Goal: Transaction & Acquisition: Obtain resource

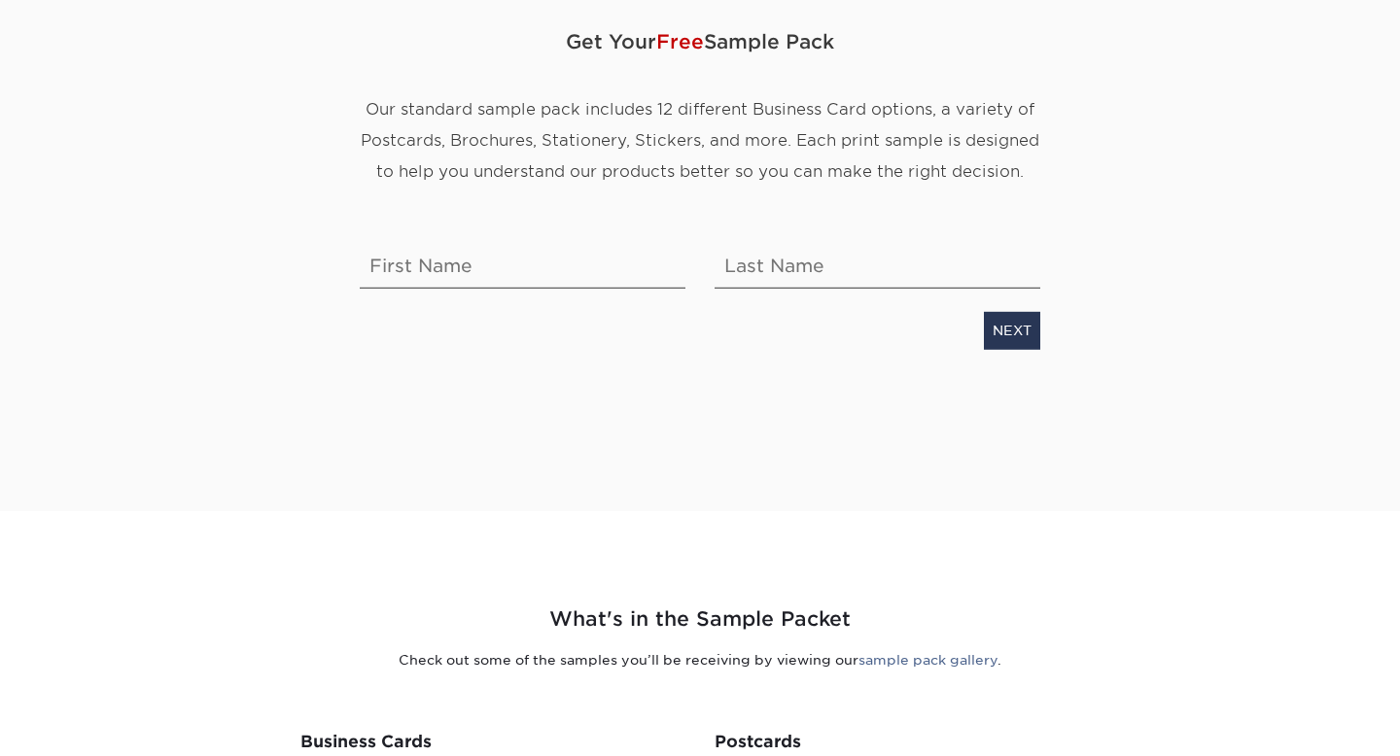
scroll to position [238, 0]
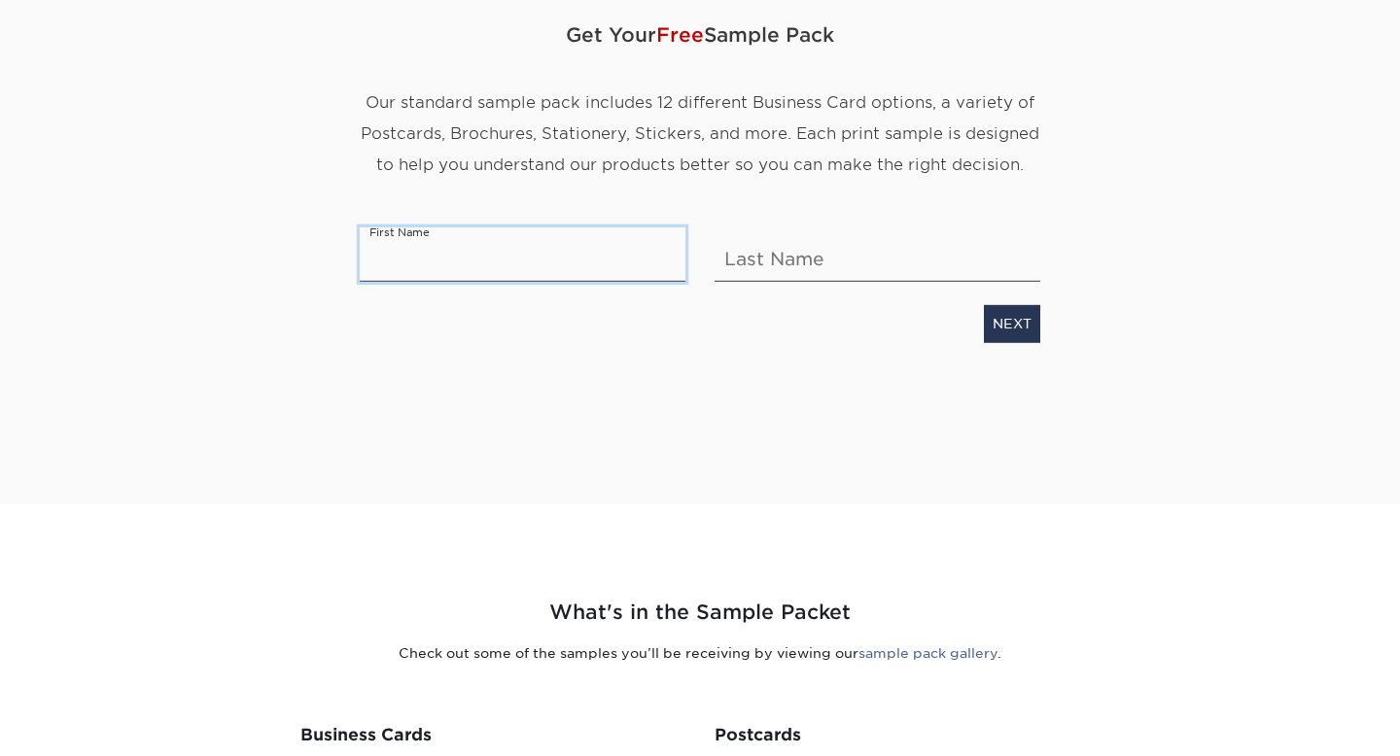
click at [447, 282] on input "text" at bounding box center [523, 255] width 326 height 54
type input "[PERSON_NAME]"
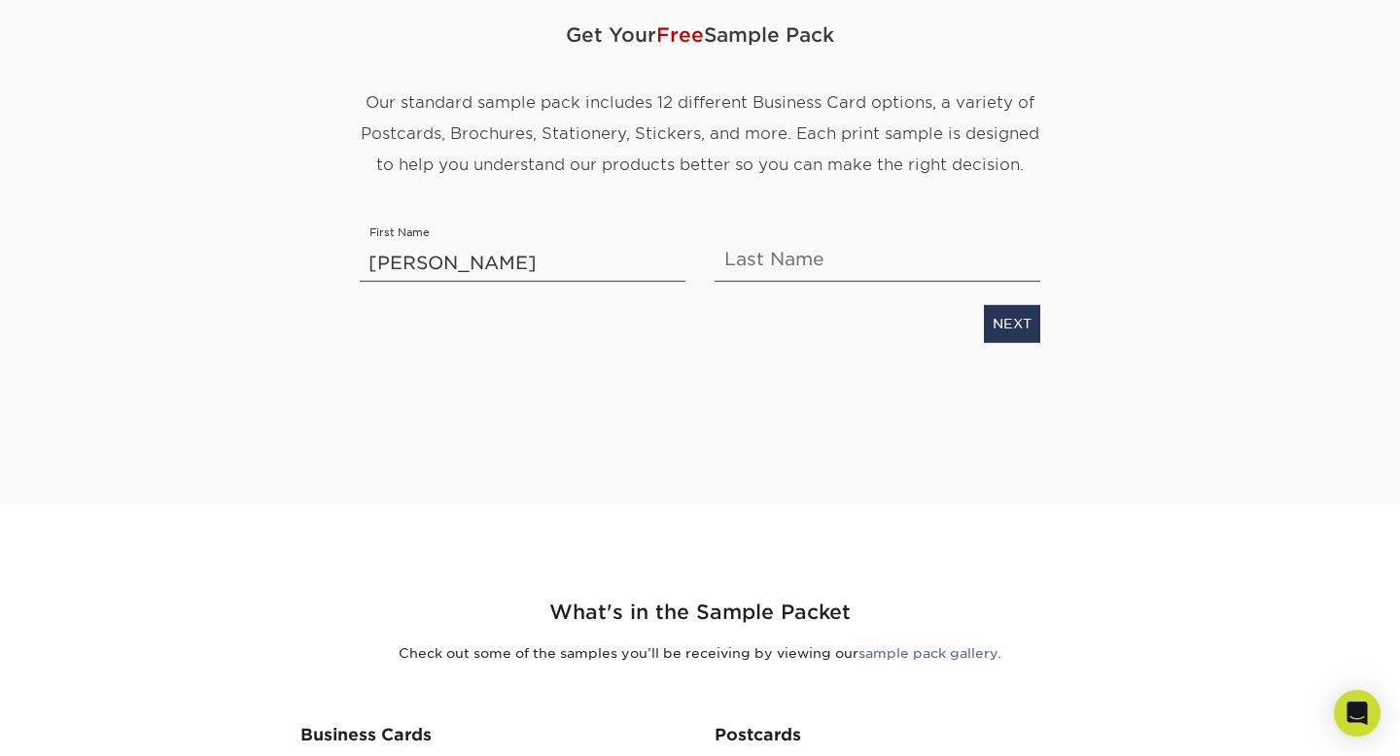
type input "[PERSON_NAME]"
click at [998, 342] on link "NEXT" at bounding box center [1012, 323] width 56 height 37
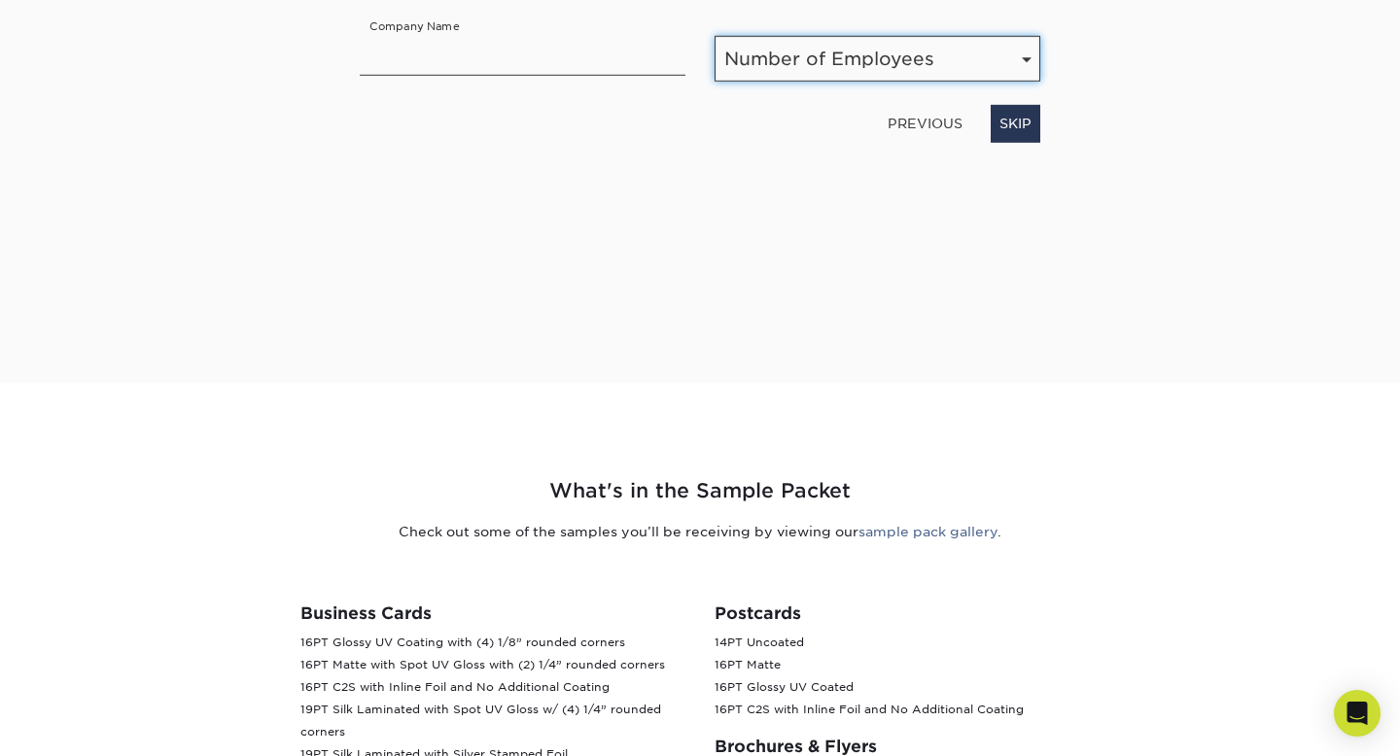
click at [901, 82] on select "Number of Employees Self-employed 1-10 employees 11-50 employees 51-200 employe…" at bounding box center [878, 59] width 326 height 46
select select "Self-employed"
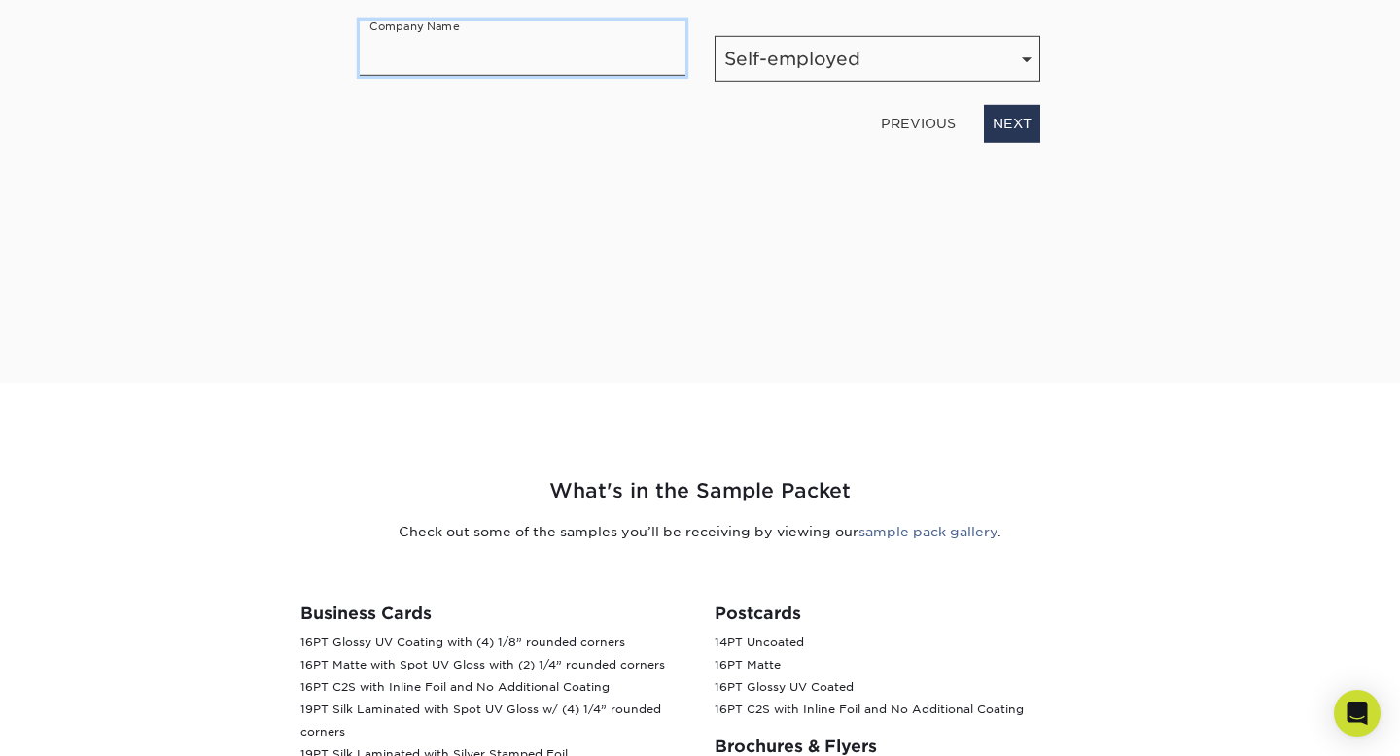
click at [645, 76] on input "text" at bounding box center [523, 48] width 326 height 54
type input "ARC"
click at [998, 142] on link "NEXT" at bounding box center [1012, 123] width 56 height 37
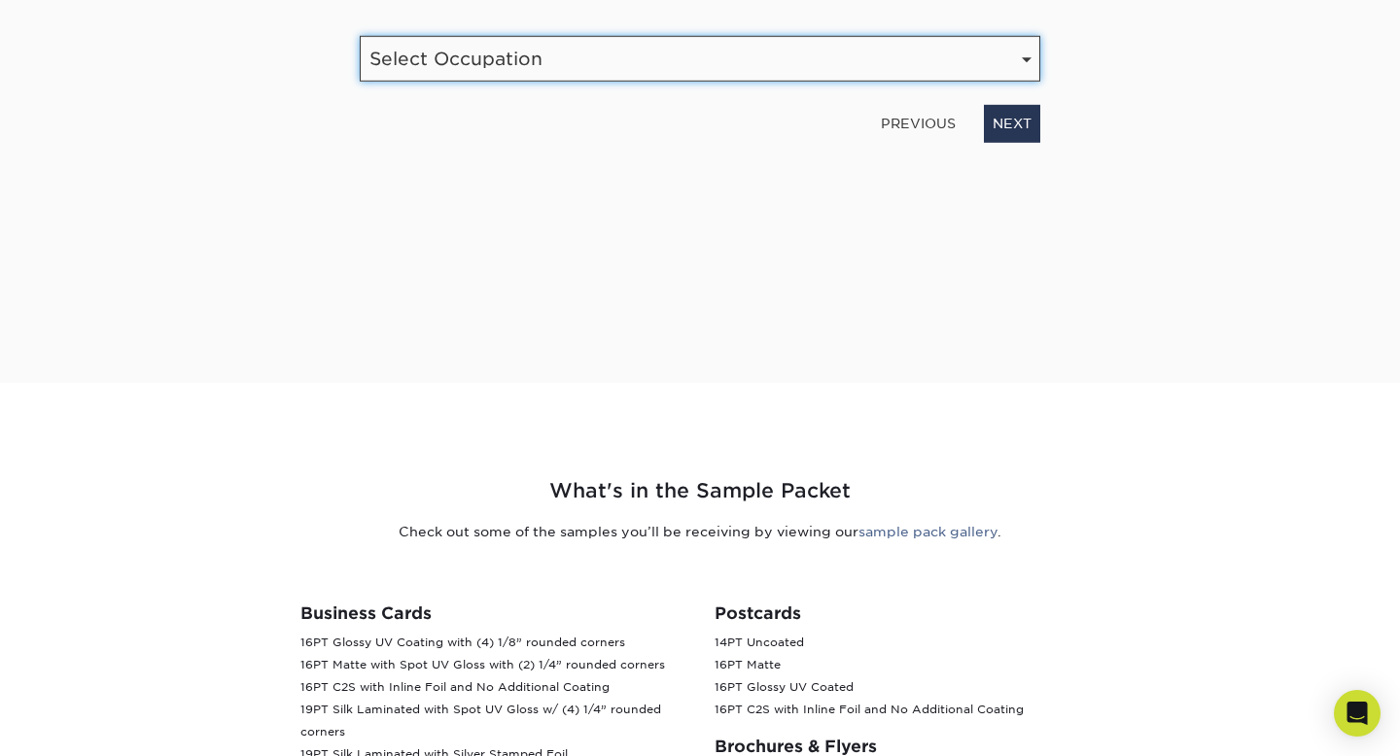
click at [962, 82] on select "Select Occupation Agency Automotive Blogger Cleaning Services Construction Educ…" at bounding box center [700, 59] width 681 height 46
select select "Other"
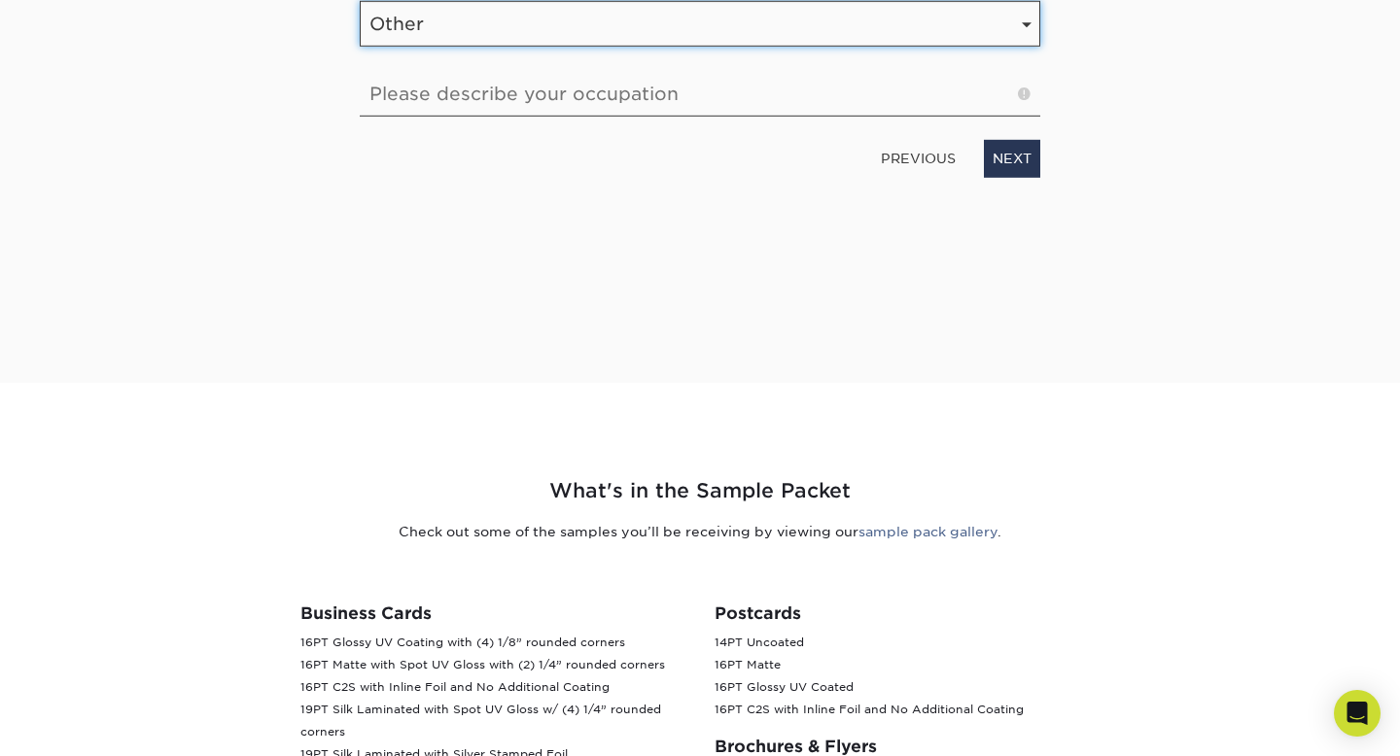
scroll to position [320, 0]
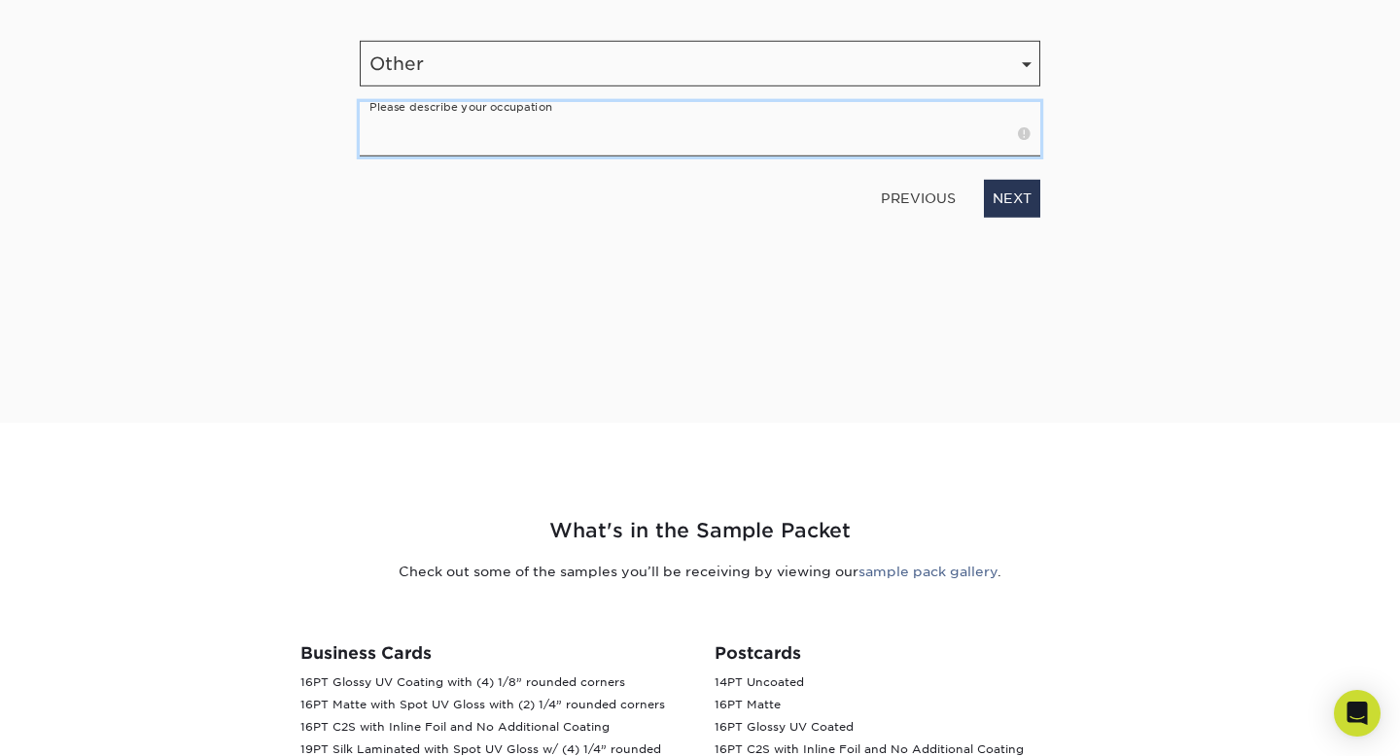
click at [877, 157] on input "text" at bounding box center [700, 129] width 681 height 54
type input "E"
type input "Aesthetic"
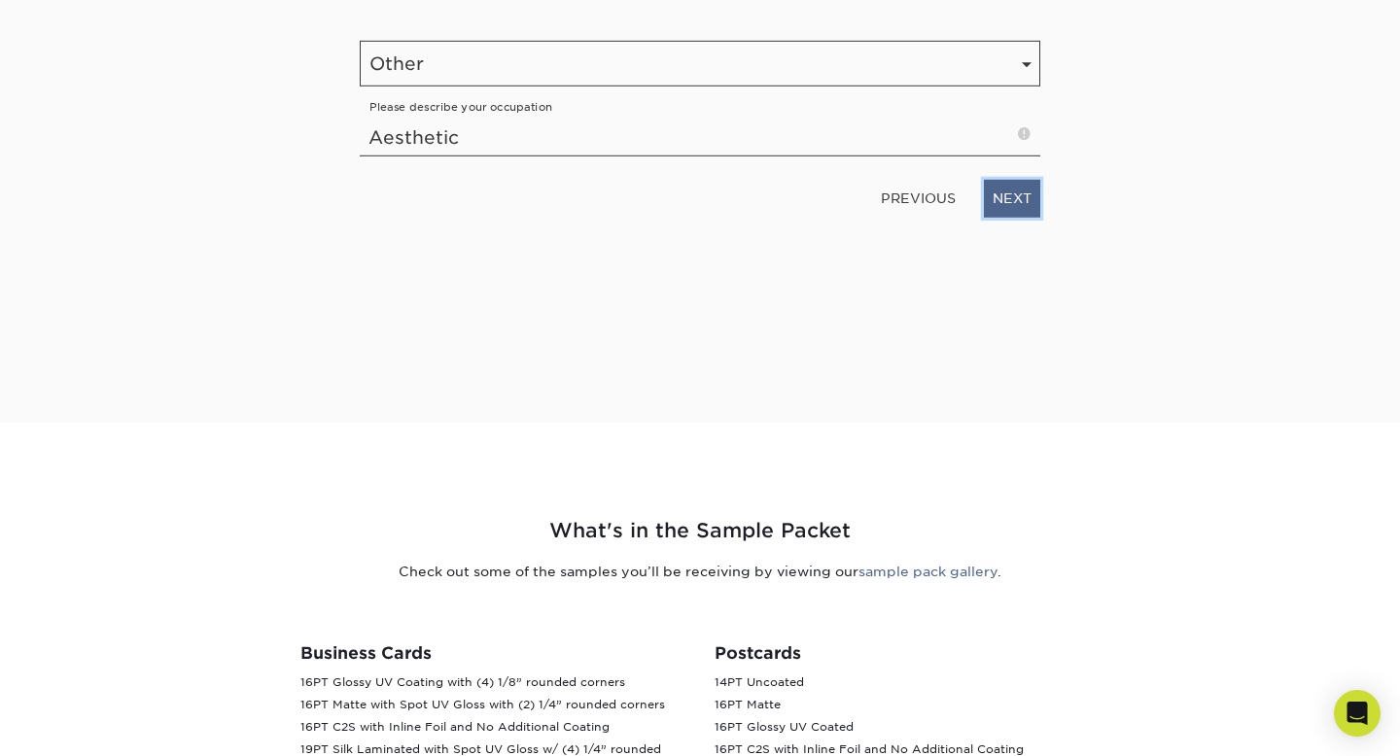
click at [1001, 217] on link "NEXT" at bounding box center [1012, 198] width 56 height 37
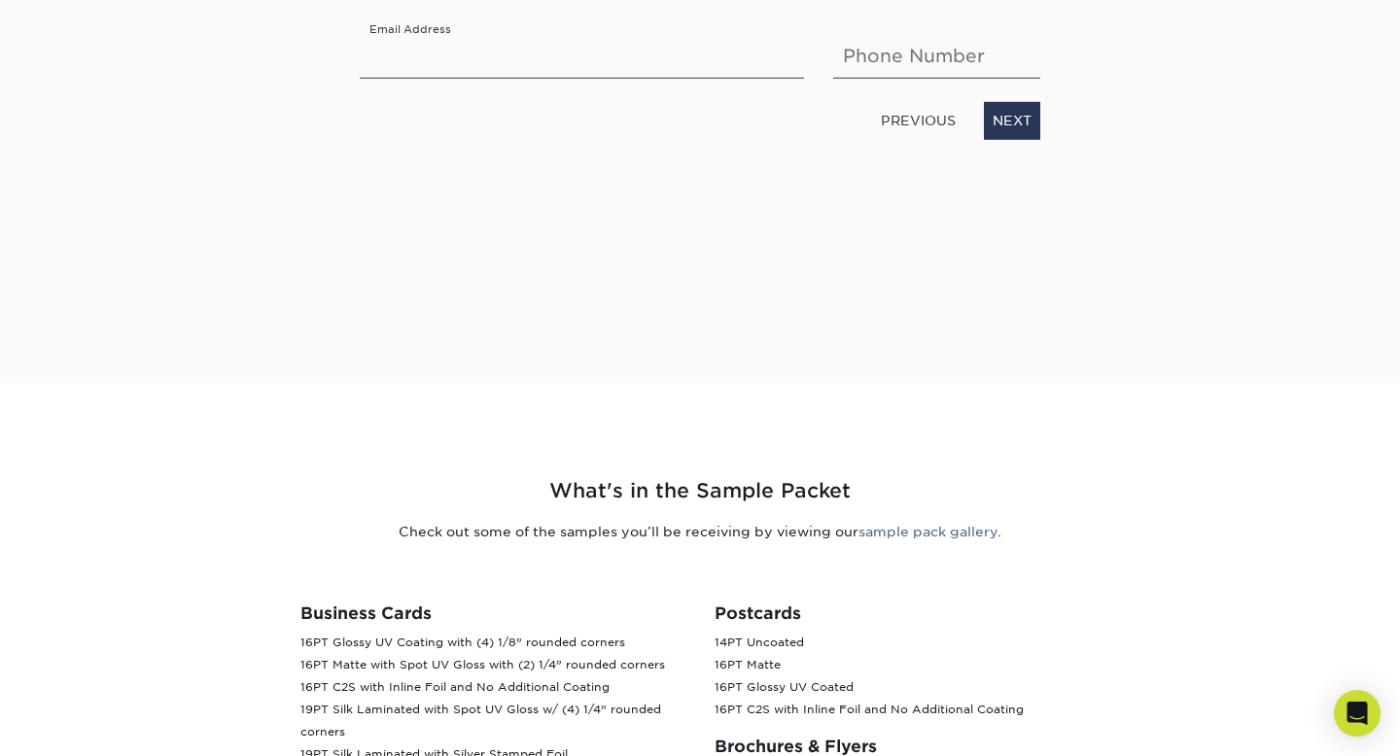
click at [701, 130] on div "Enter your email and phone number Email Address Phone Number PREVIOUS NEXT" at bounding box center [700, 52] width 710 height 173
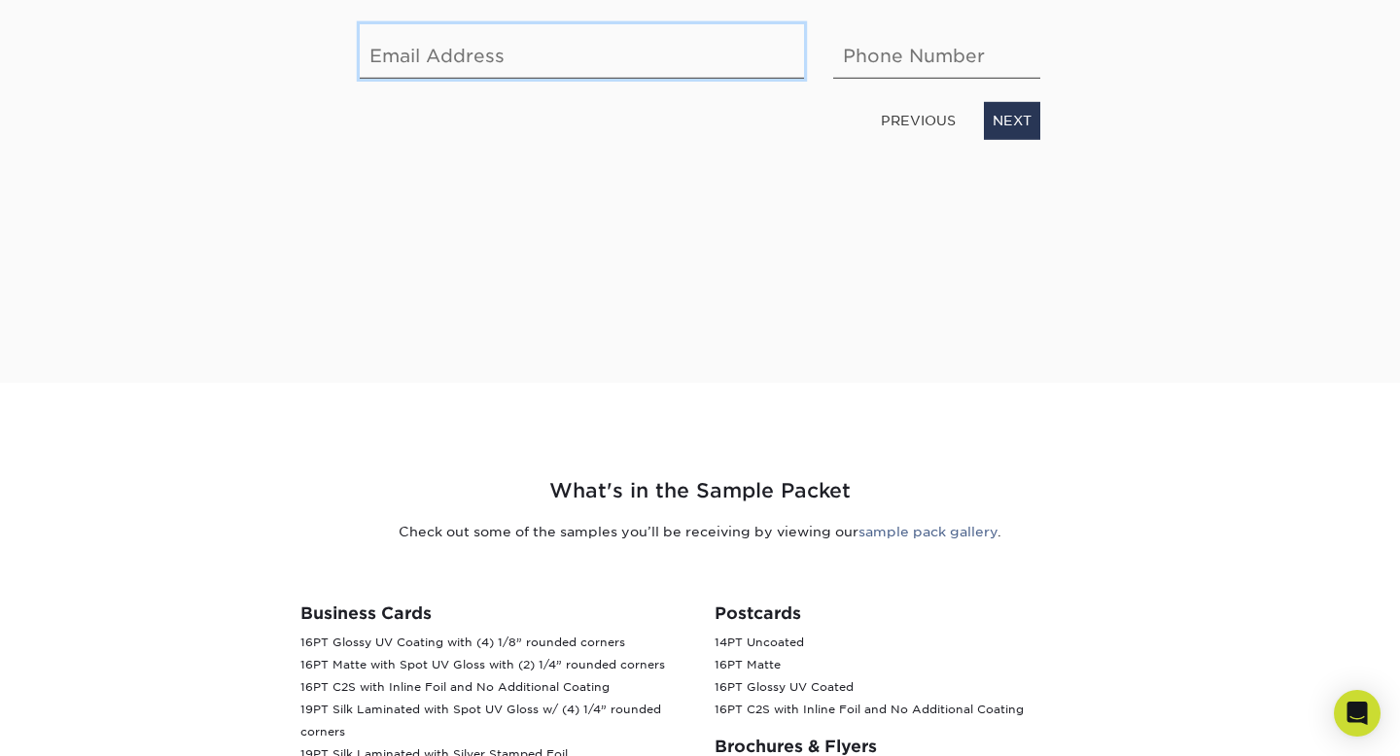
click at [706, 79] on input "email" at bounding box center [582, 51] width 444 height 54
type input "[EMAIL_ADDRESS][DOMAIN_NAME]"
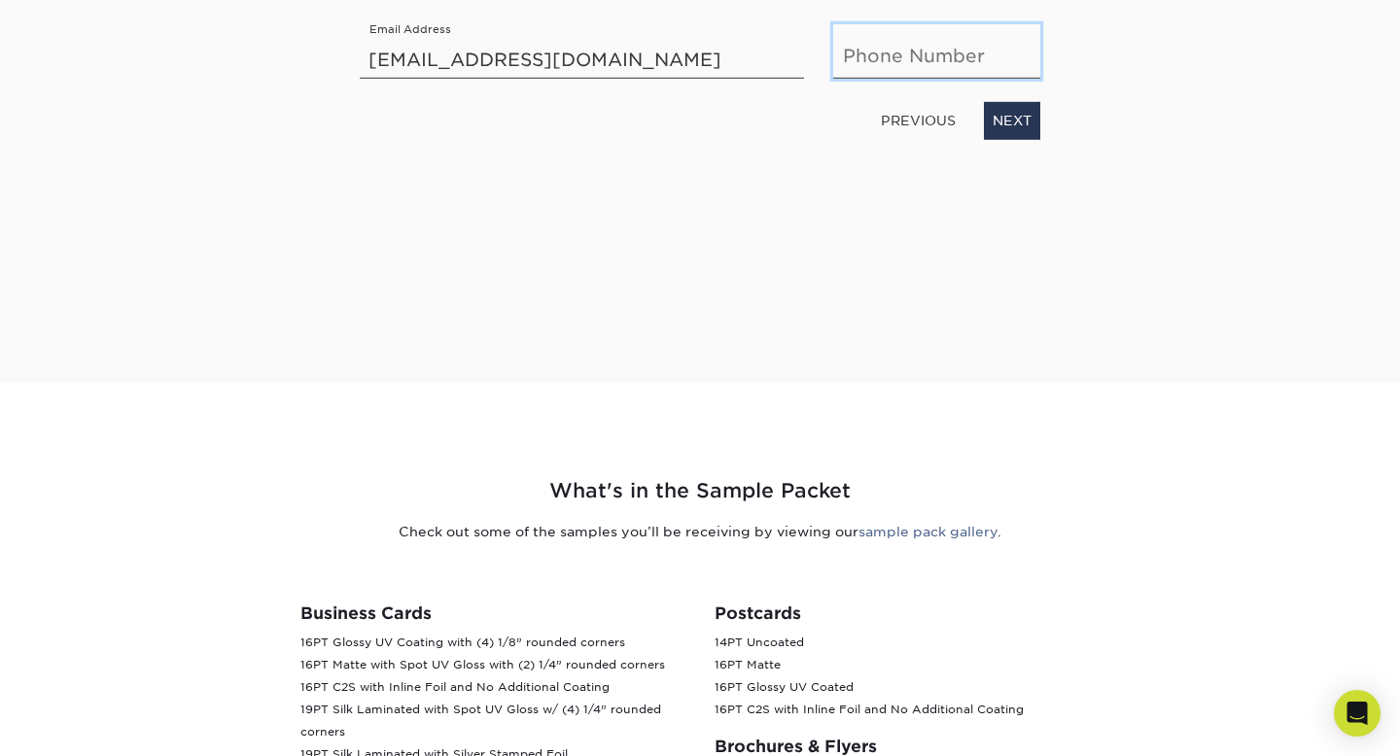
type input "9024012875"
click at [1027, 139] on link "NEXT" at bounding box center [1012, 120] width 56 height 37
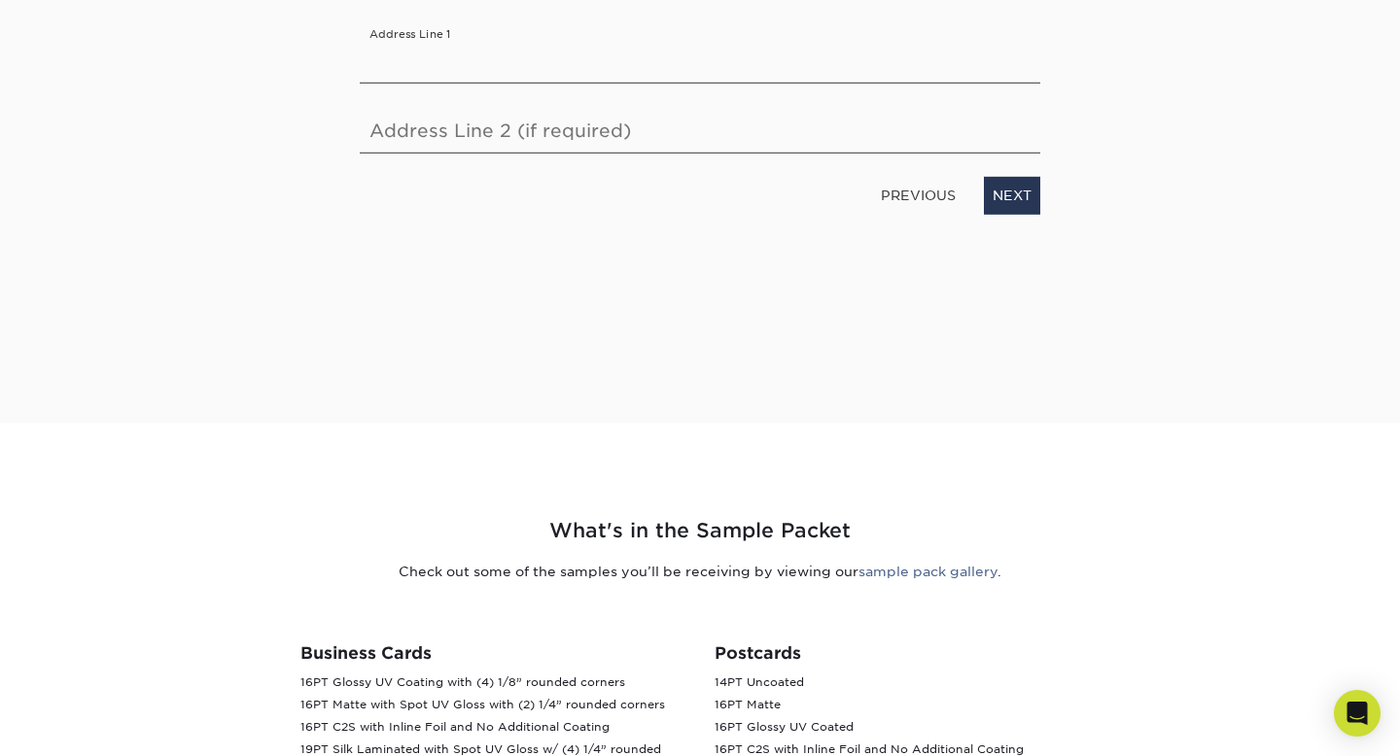
click at [834, 117] on div "Enter your mailing address Address Line 1 Address Line 2 (if required) PREVIOUS…" at bounding box center [700, 92] width 710 height 243
click at [831, 84] on input "text" at bounding box center [700, 56] width 681 height 54
type input "[STREET_ADDRESS][PERSON_NAME]"
click at [1014, 214] on link "NEXT" at bounding box center [1012, 195] width 56 height 37
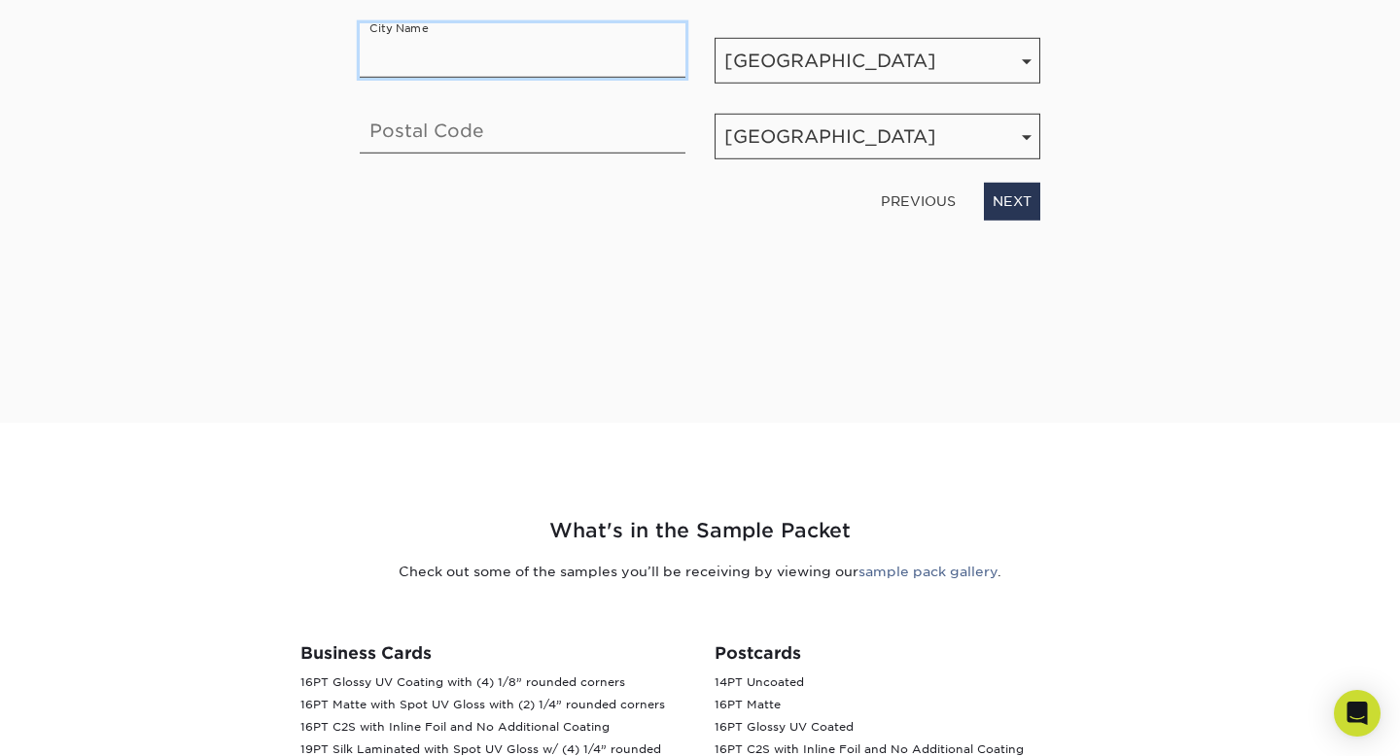
click at [542, 78] on input "text" at bounding box center [523, 50] width 326 height 54
type input "Beaver Bank"
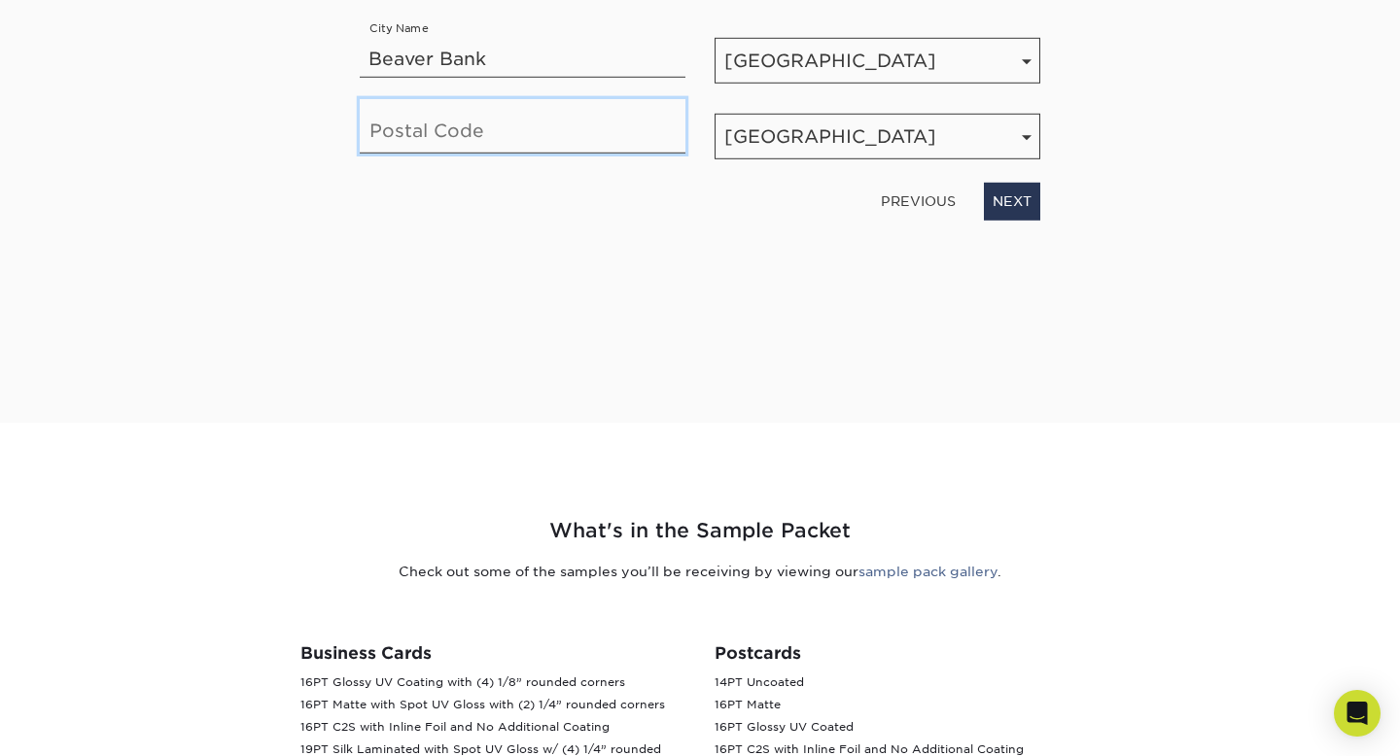
type input "b4e1l4"
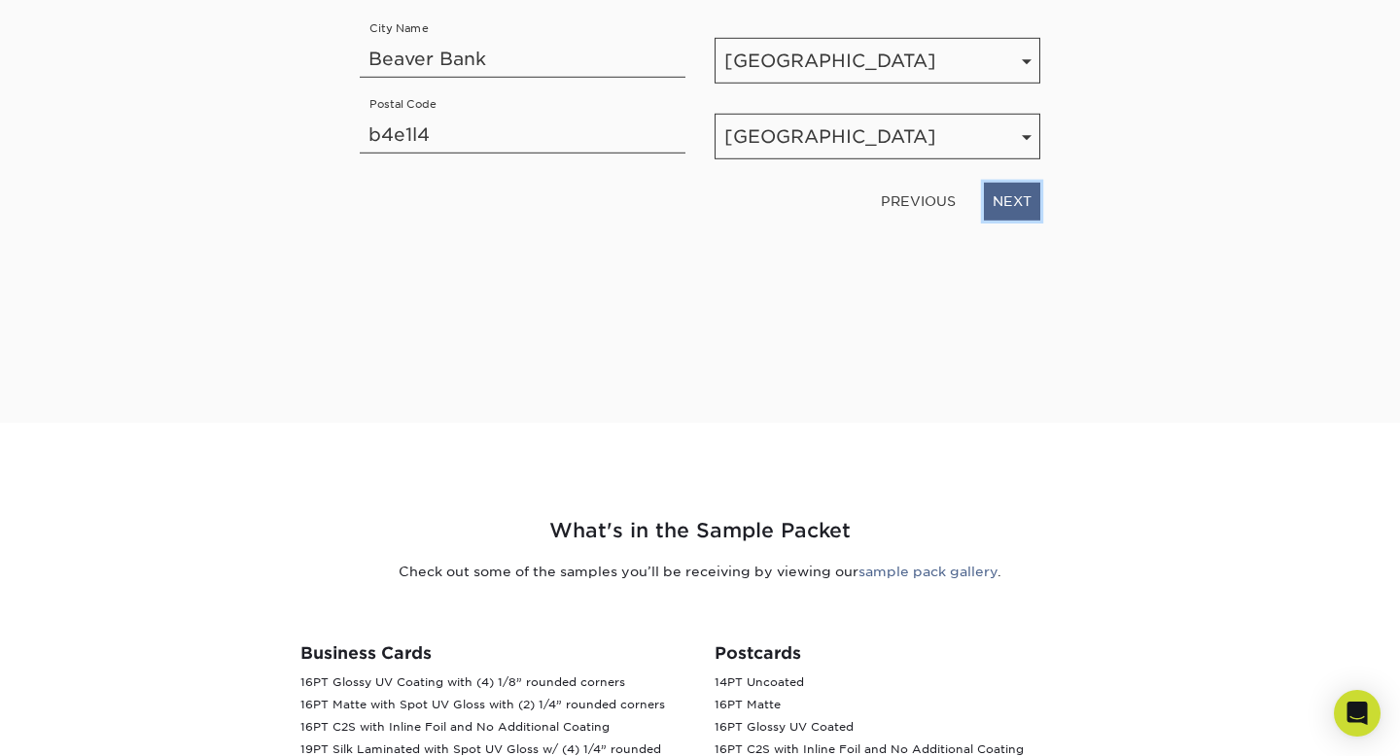
click at [1012, 220] on link "NEXT" at bounding box center [1012, 201] width 56 height 37
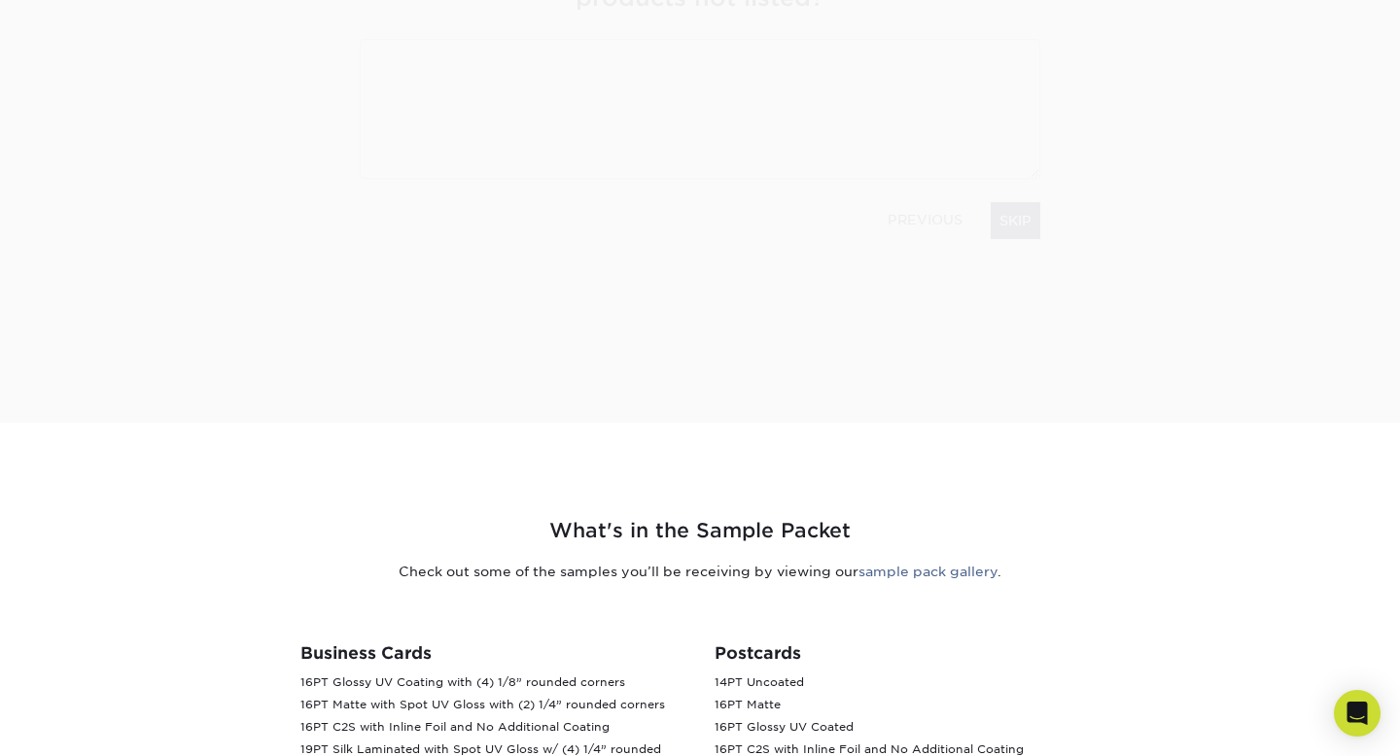
scroll to position [281, 0]
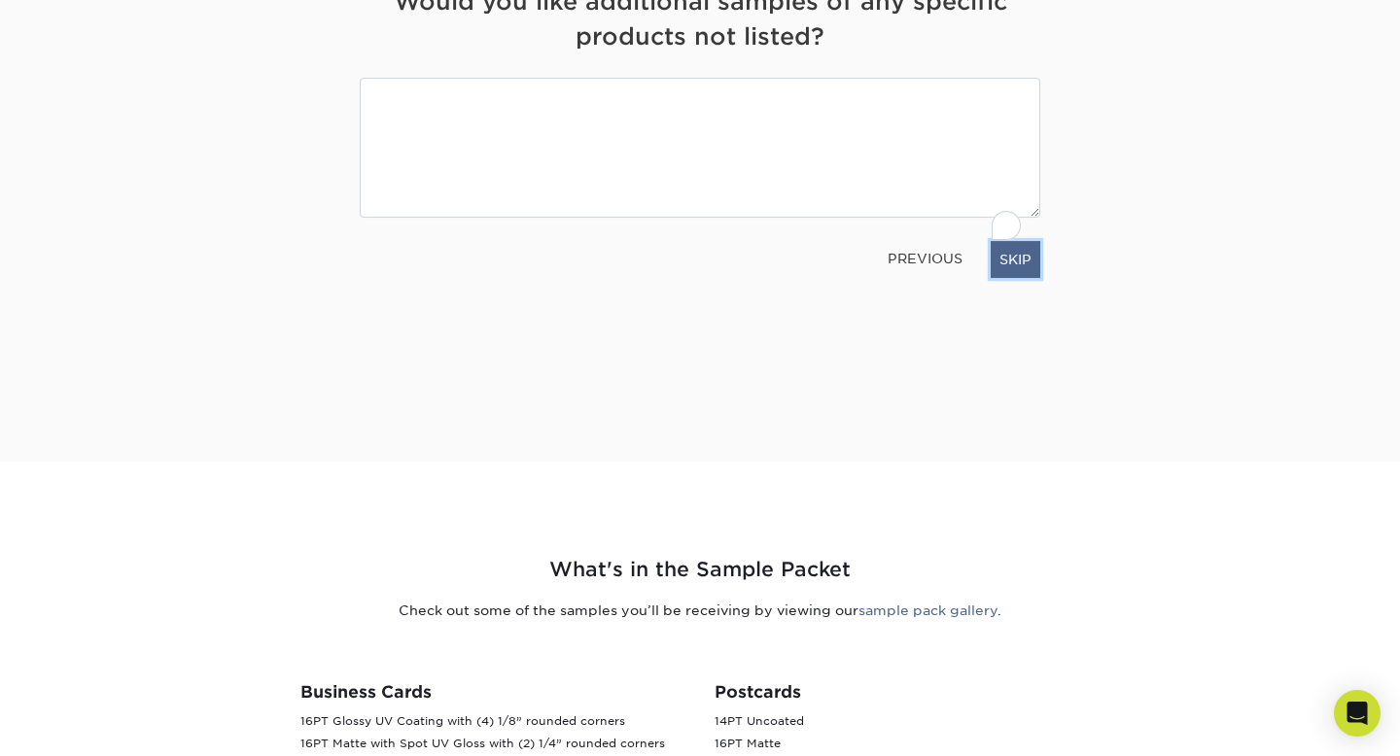
click at [1017, 278] on link "SKIP" at bounding box center [1016, 259] width 50 height 37
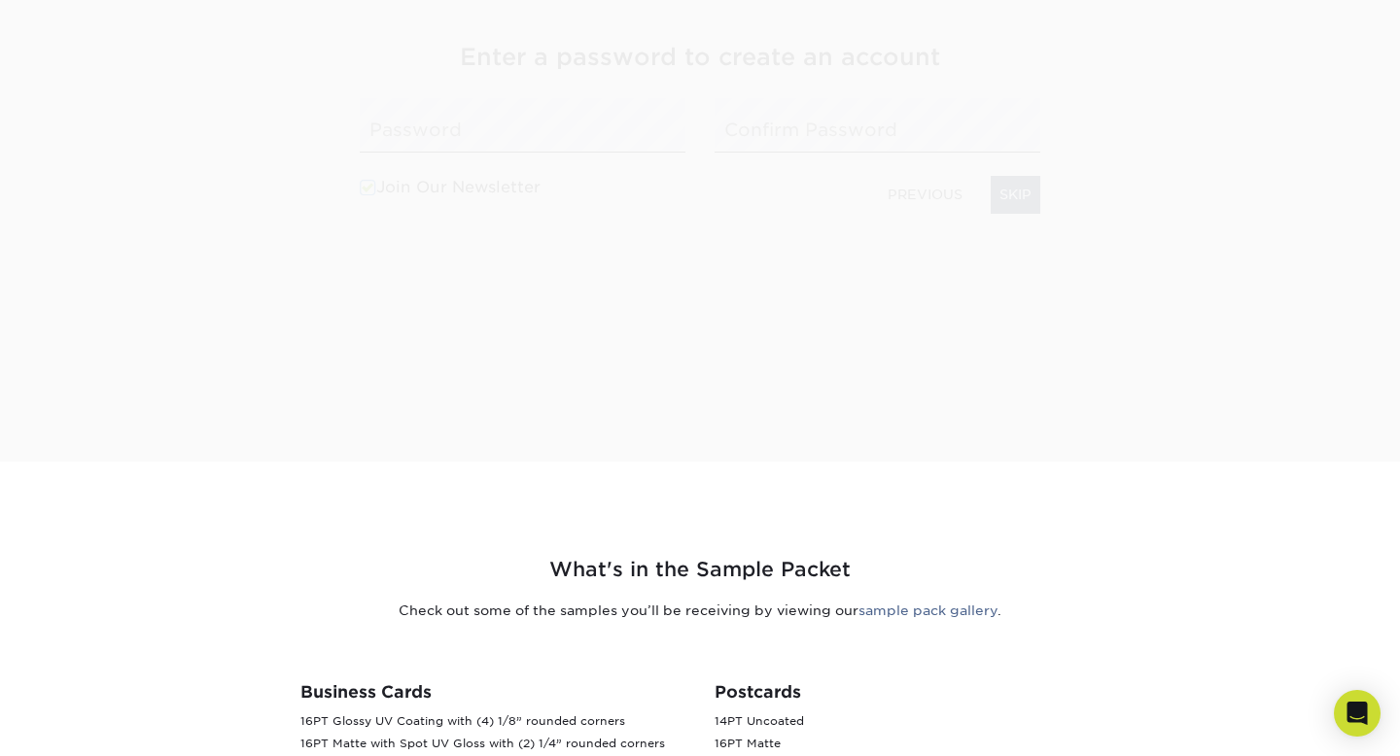
scroll to position [354, 0]
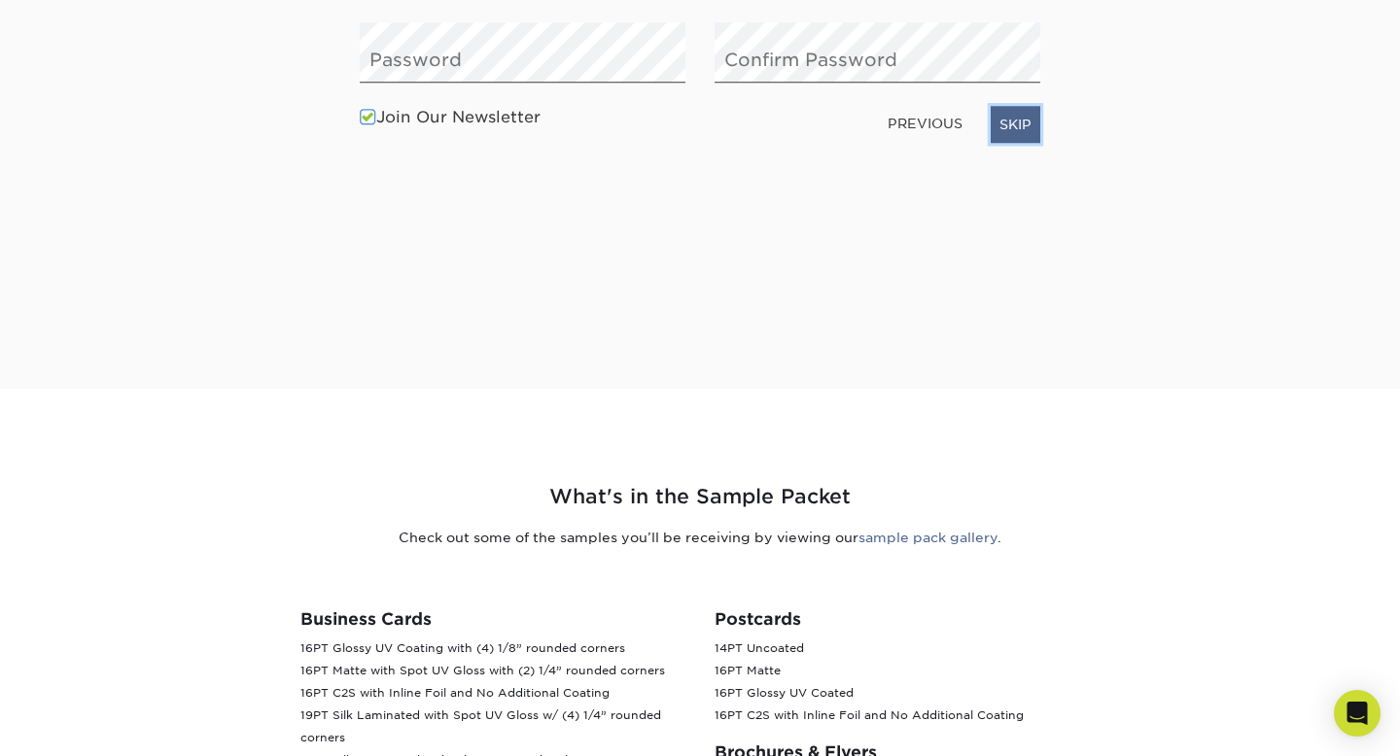
click at [1015, 143] on link "SKIP" at bounding box center [1016, 124] width 50 height 37
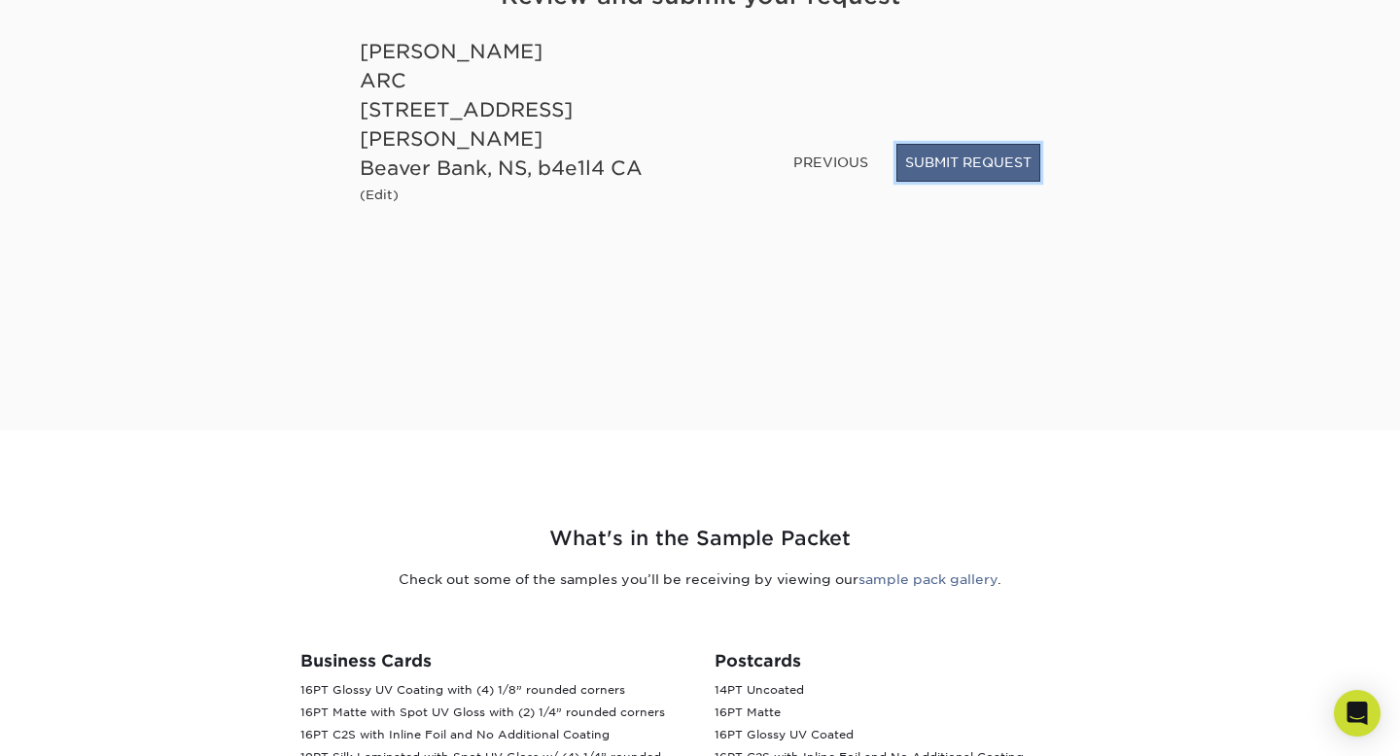
click at [896, 181] on button "SUBMIT REQUEST" at bounding box center [968, 162] width 144 height 37
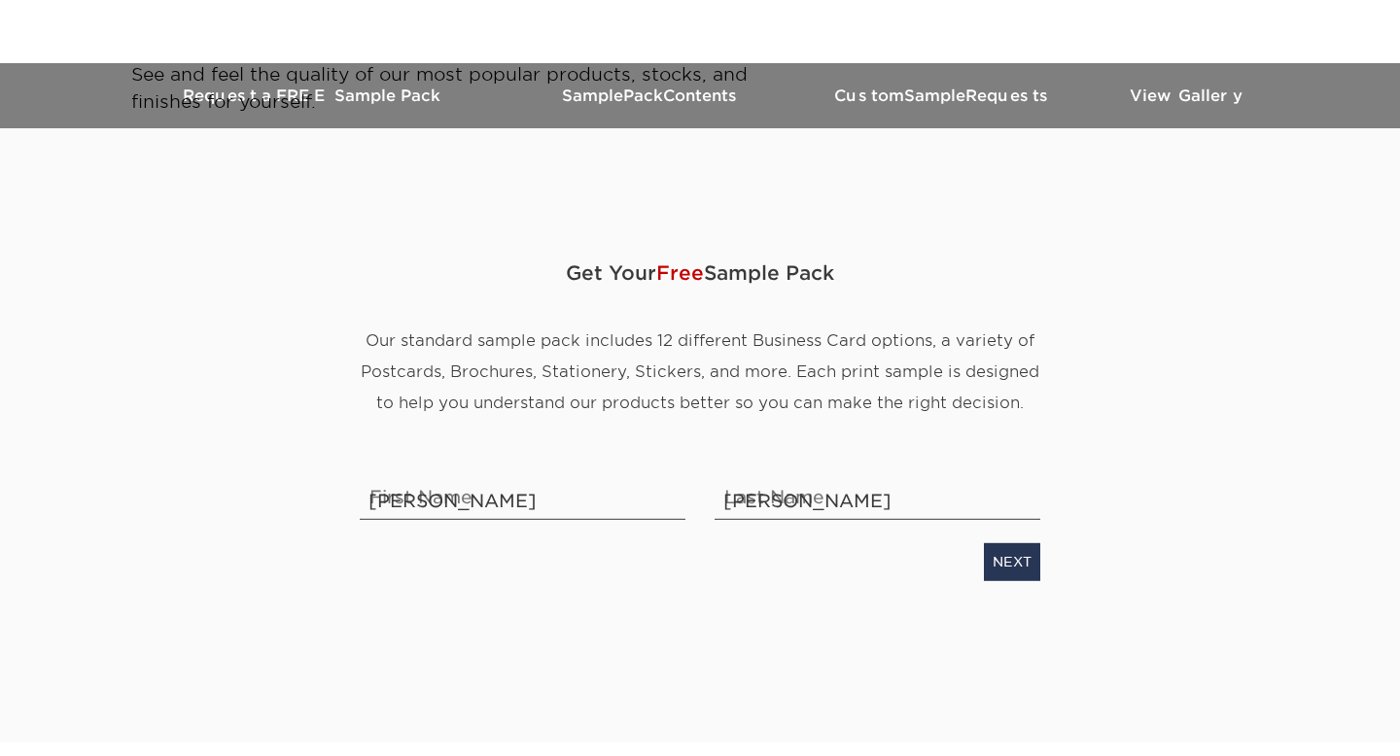
select select "Self-employed"
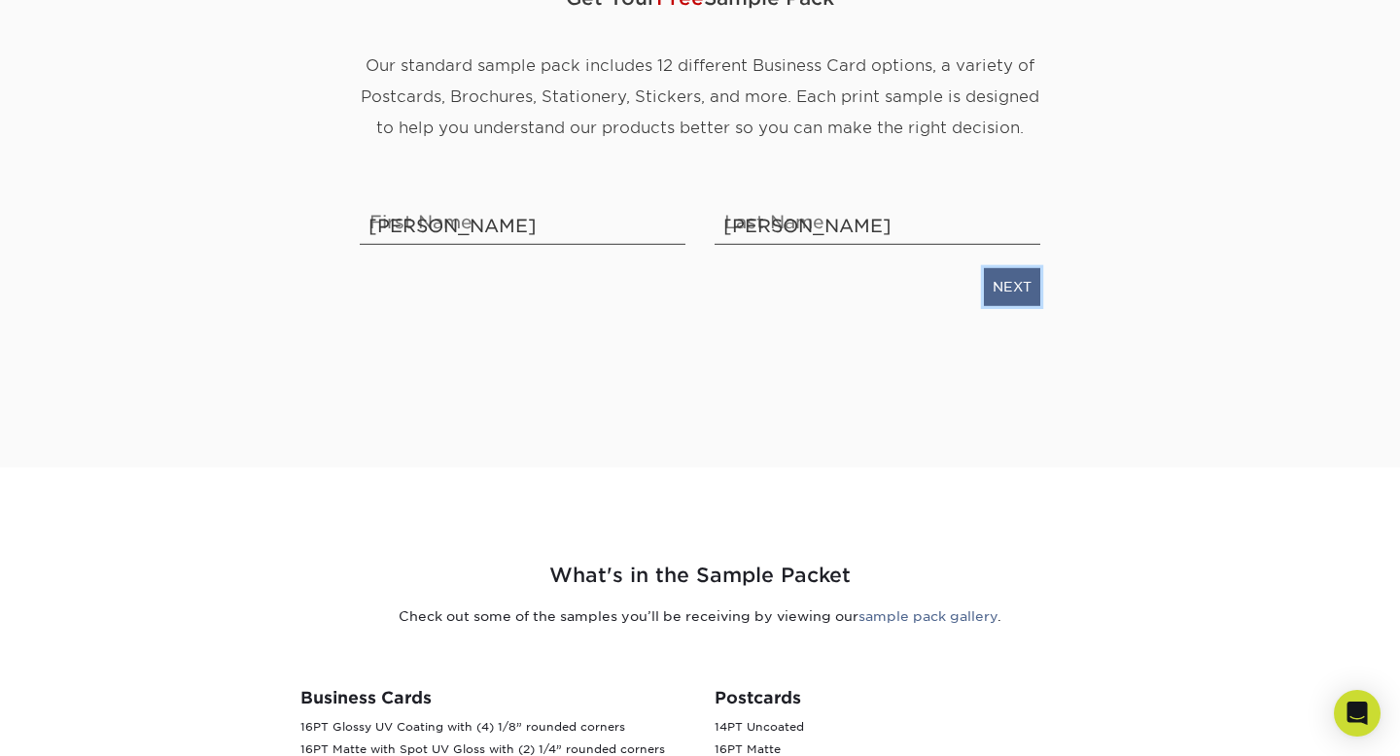
click at [1026, 305] on link "NEXT" at bounding box center [1012, 286] width 56 height 37
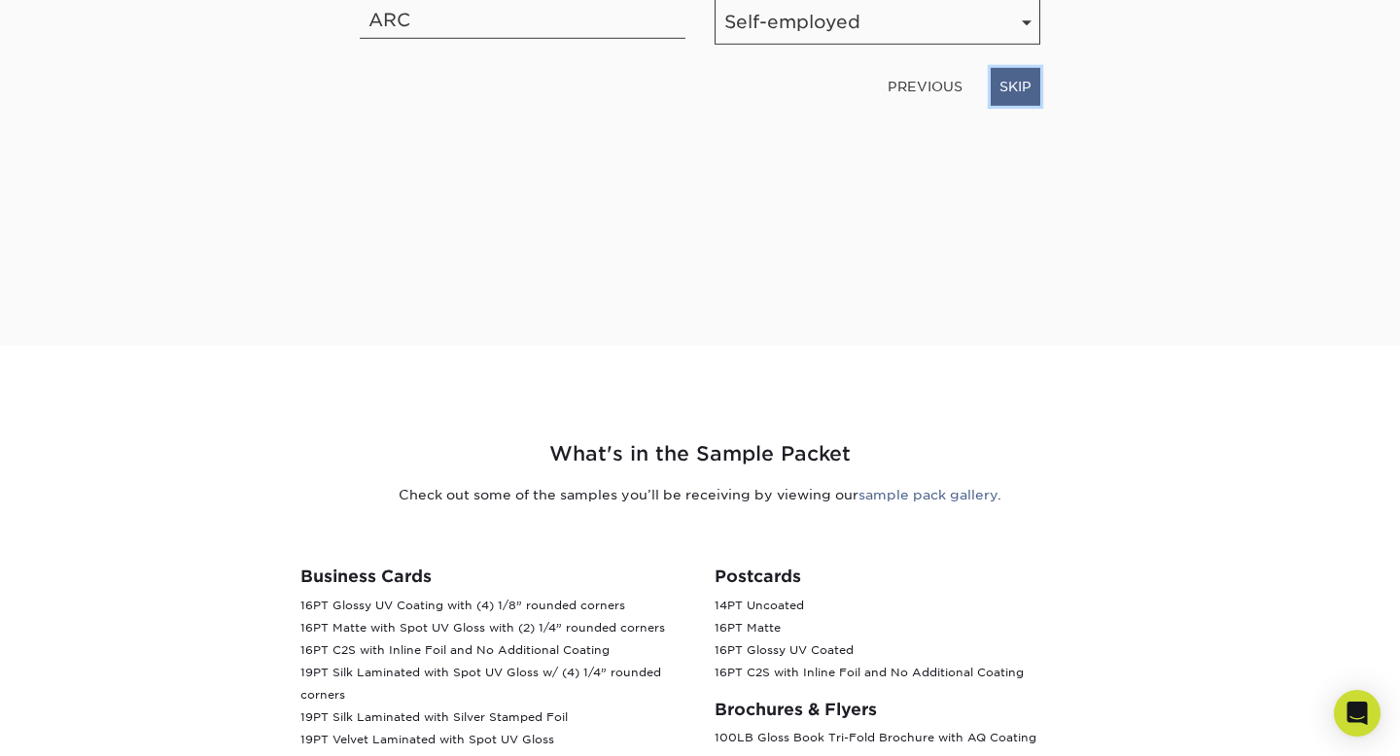
click at [991, 105] on link "SKIP" at bounding box center [1016, 86] width 50 height 37
click at [898, 102] on link "PREVIOUS" at bounding box center [918, 86] width 90 height 31
click at [929, 45] on select "Number of Employees Self-employed 1-10 employees 11-50 employees 51-200 employe…" at bounding box center [878, 22] width 326 height 46
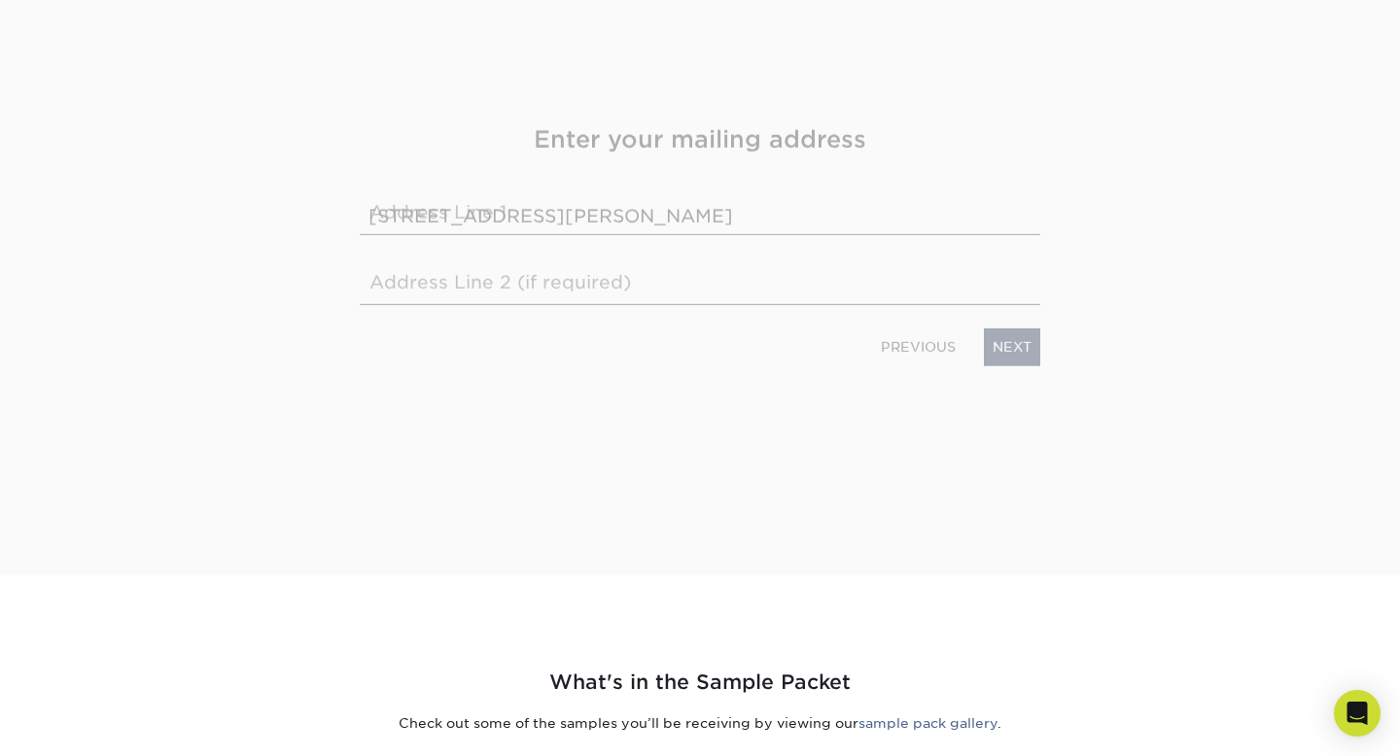
scroll to position [129, 0]
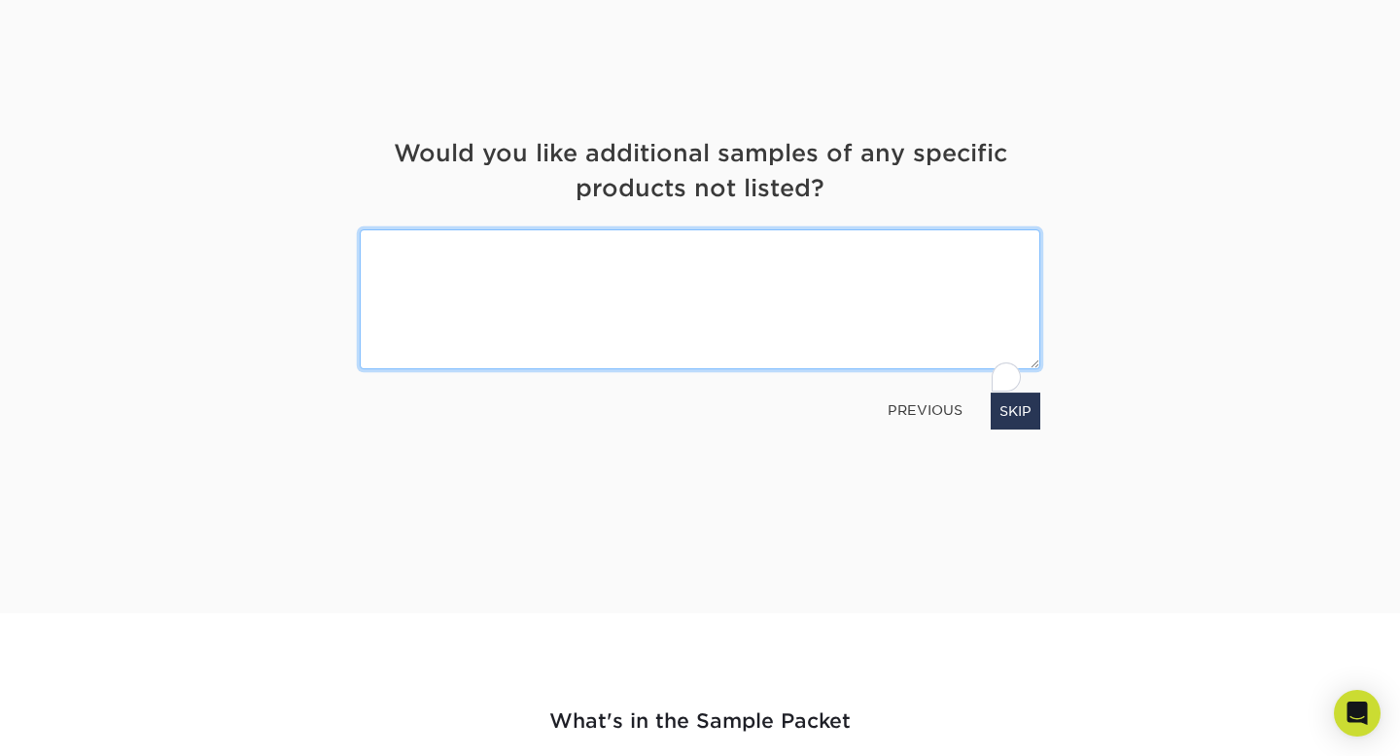
type textarea "s"
type textarea "bussniuss statinary"
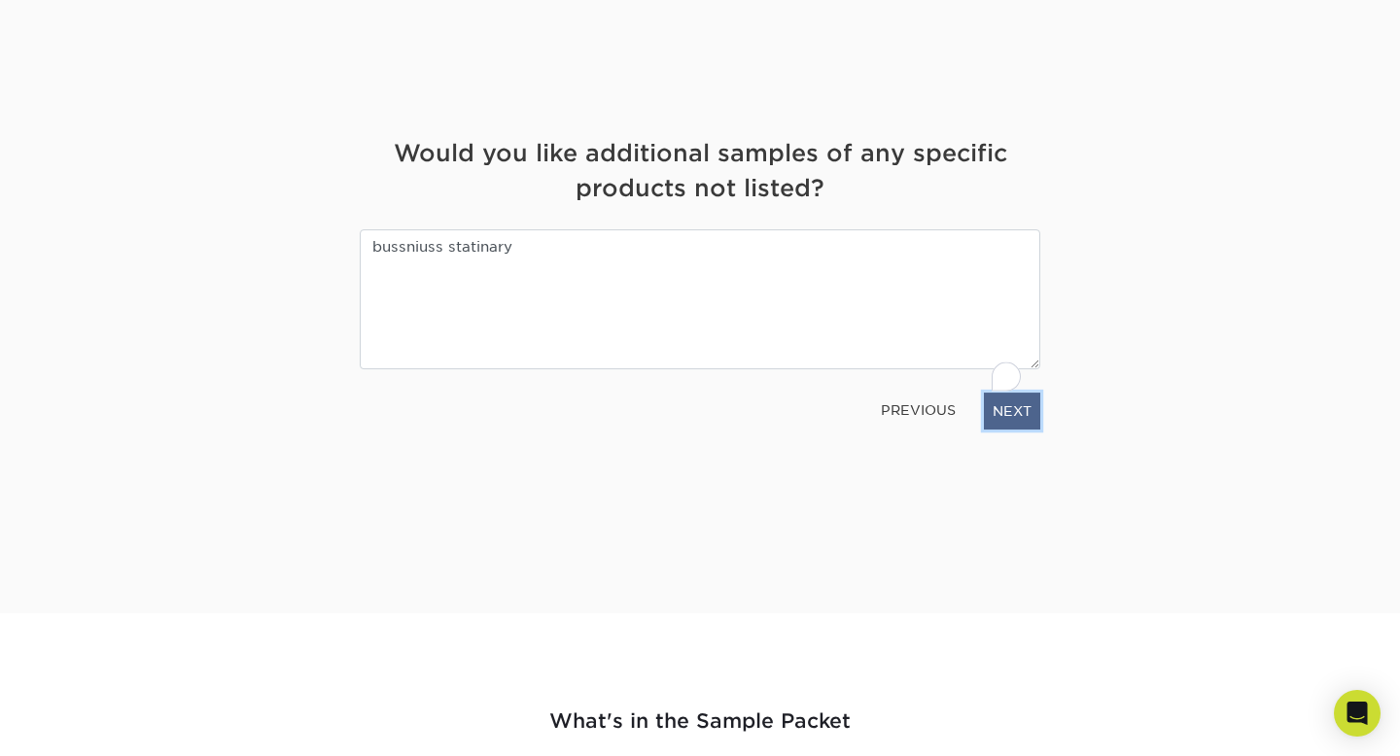
click at [984, 430] on link "NEXT" at bounding box center [1012, 411] width 56 height 37
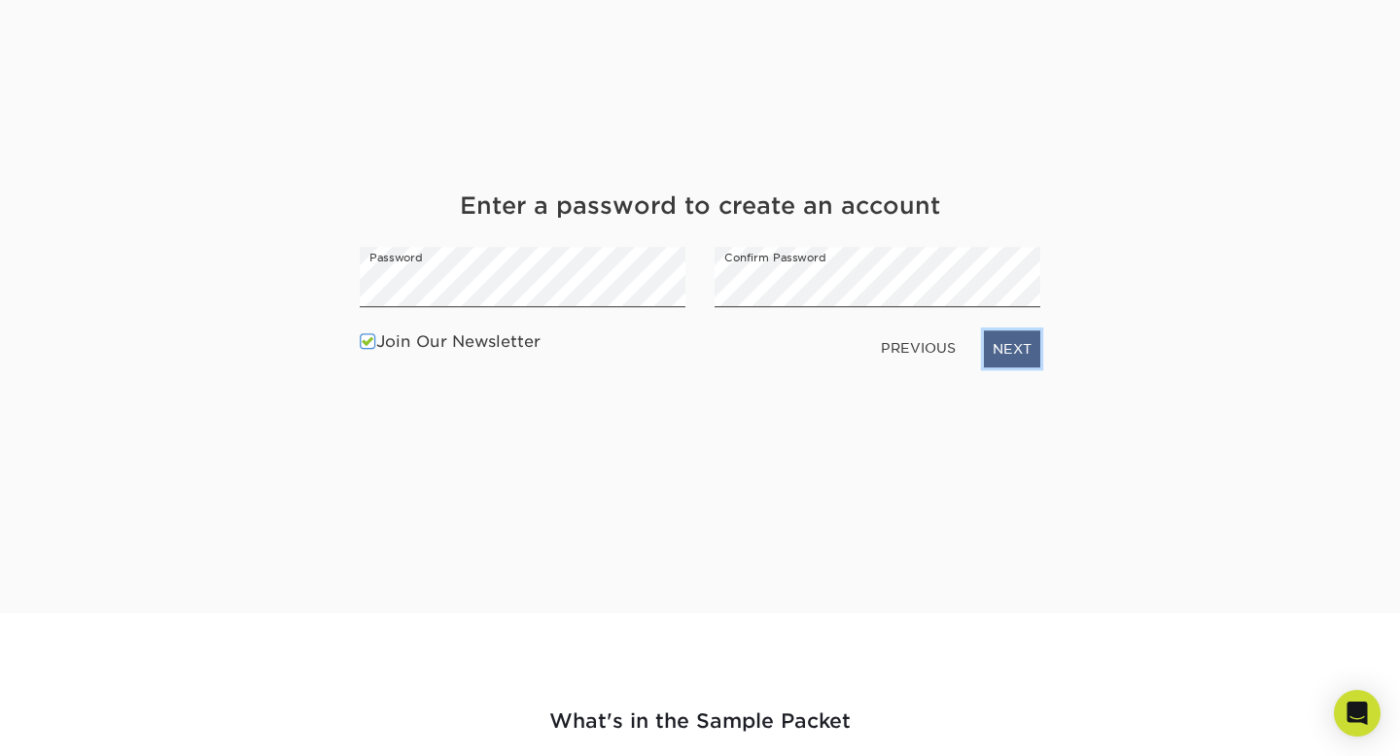
click at [1019, 368] on link "NEXT" at bounding box center [1012, 349] width 56 height 37
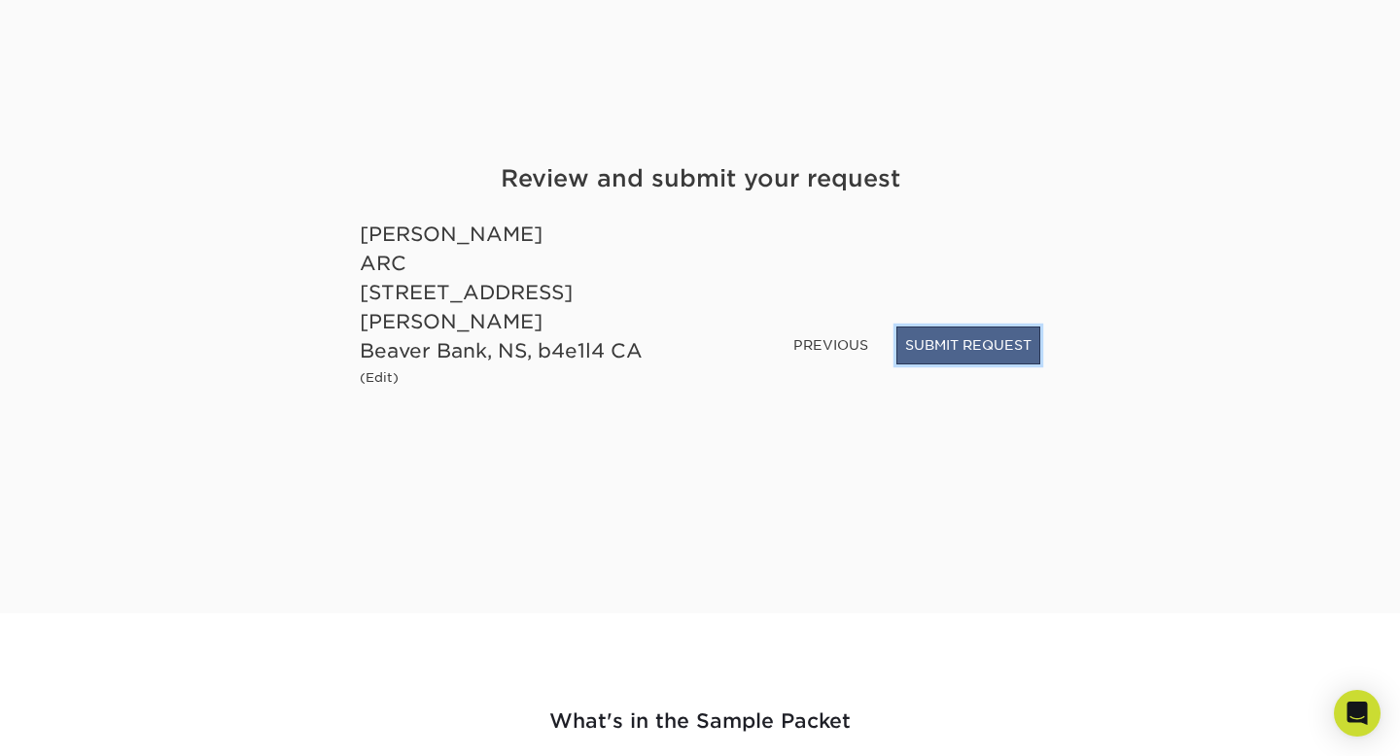
click at [905, 364] on button "SUBMIT REQUEST" at bounding box center [968, 345] width 144 height 37
